Goal: Transaction & Acquisition: Download file/media

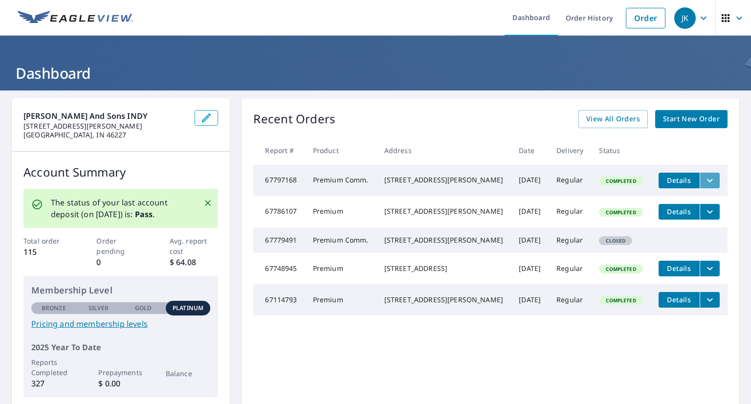
click at [704, 178] on icon "filesDropdownBtn-67797168" at bounding box center [710, 181] width 12 height 12
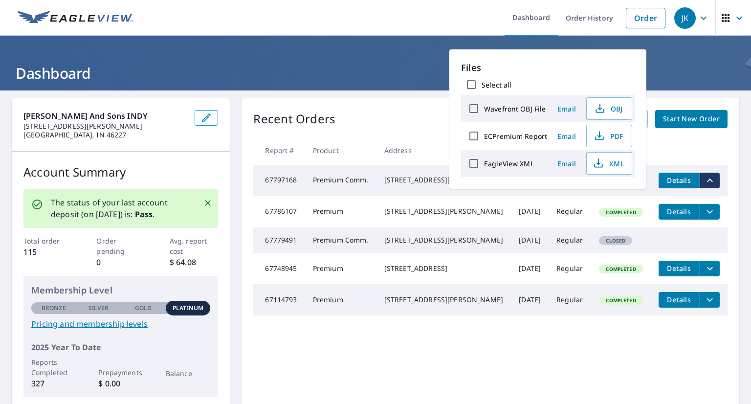
click at [522, 135] on label "ECPremium Report" at bounding box center [515, 136] width 63 height 9
click at [484, 135] on input "ECPremium Report" at bounding box center [474, 136] width 21 height 21
checkbox input "true"
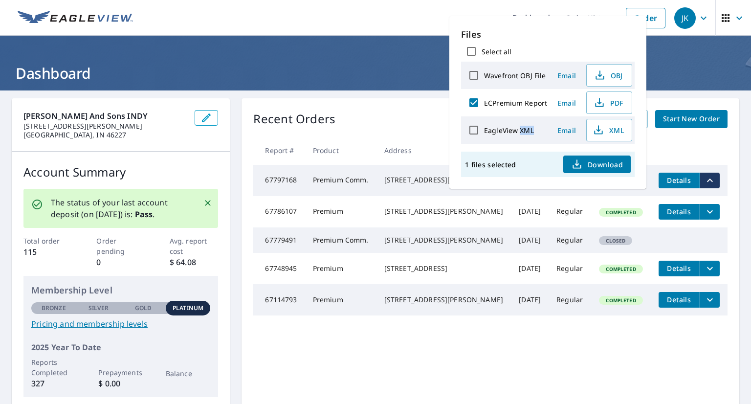
click at [522, 135] on div "EagleView XML" at bounding box center [506, 130] width 84 height 21
click at [595, 162] on span "Download" at bounding box center [597, 164] width 52 height 12
